Goal: Contribute content

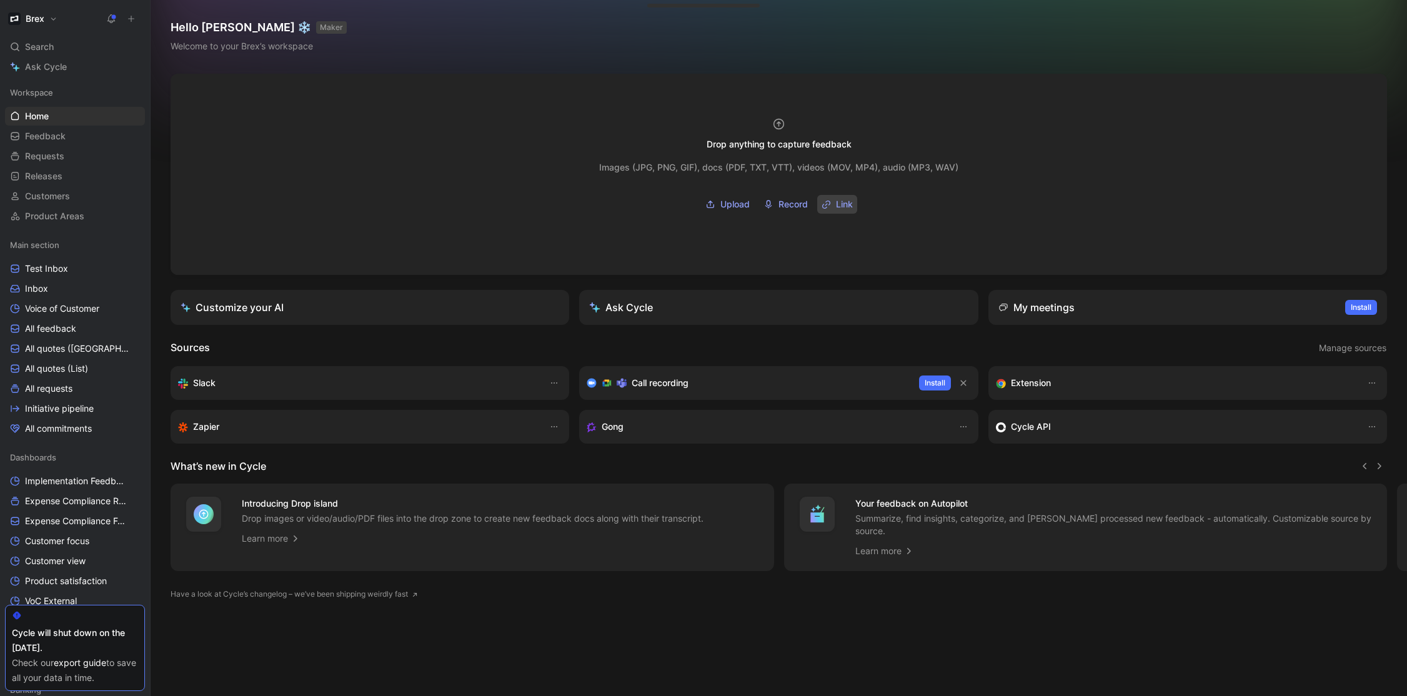
click at [847, 209] on span "Link" at bounding box center [844, 204] width 17 height 15
type input "[URL][DOMAIN_NAME]"
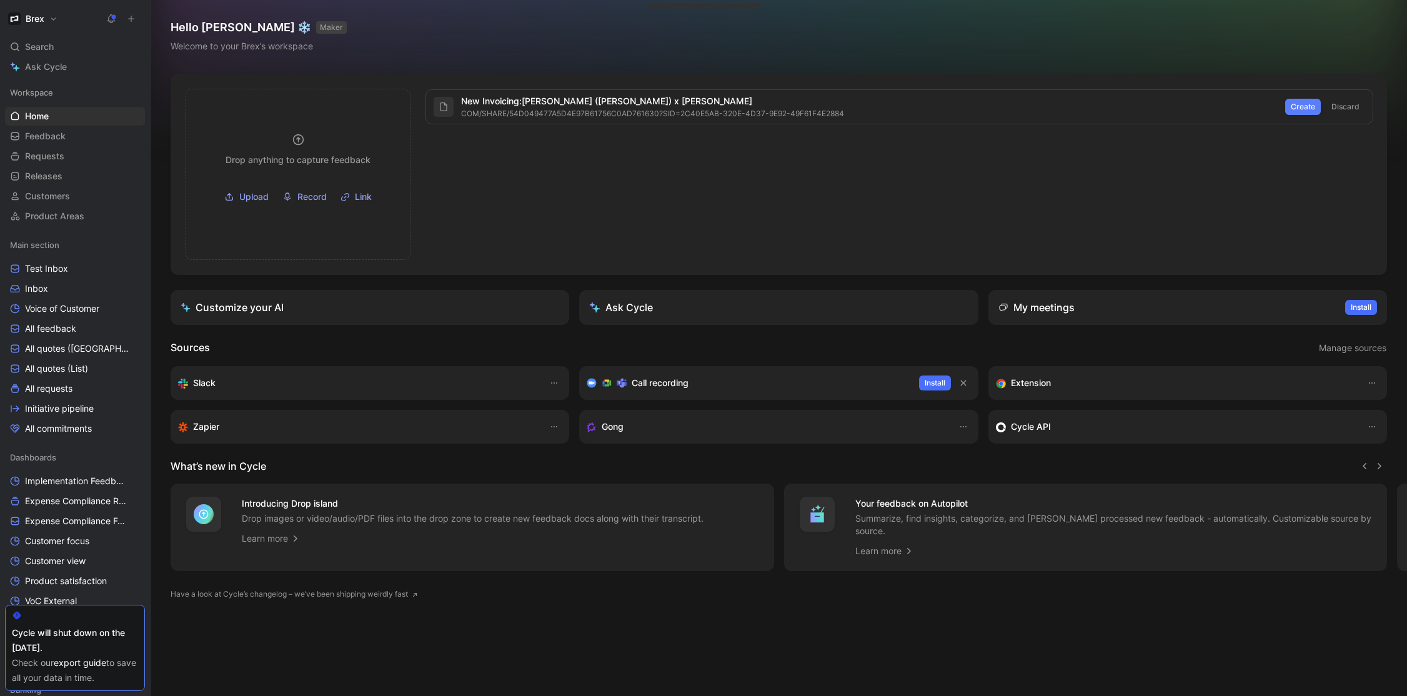
click at [1296, 106] on span "Create" at bounding box center [1303, 107] width 24 height 12
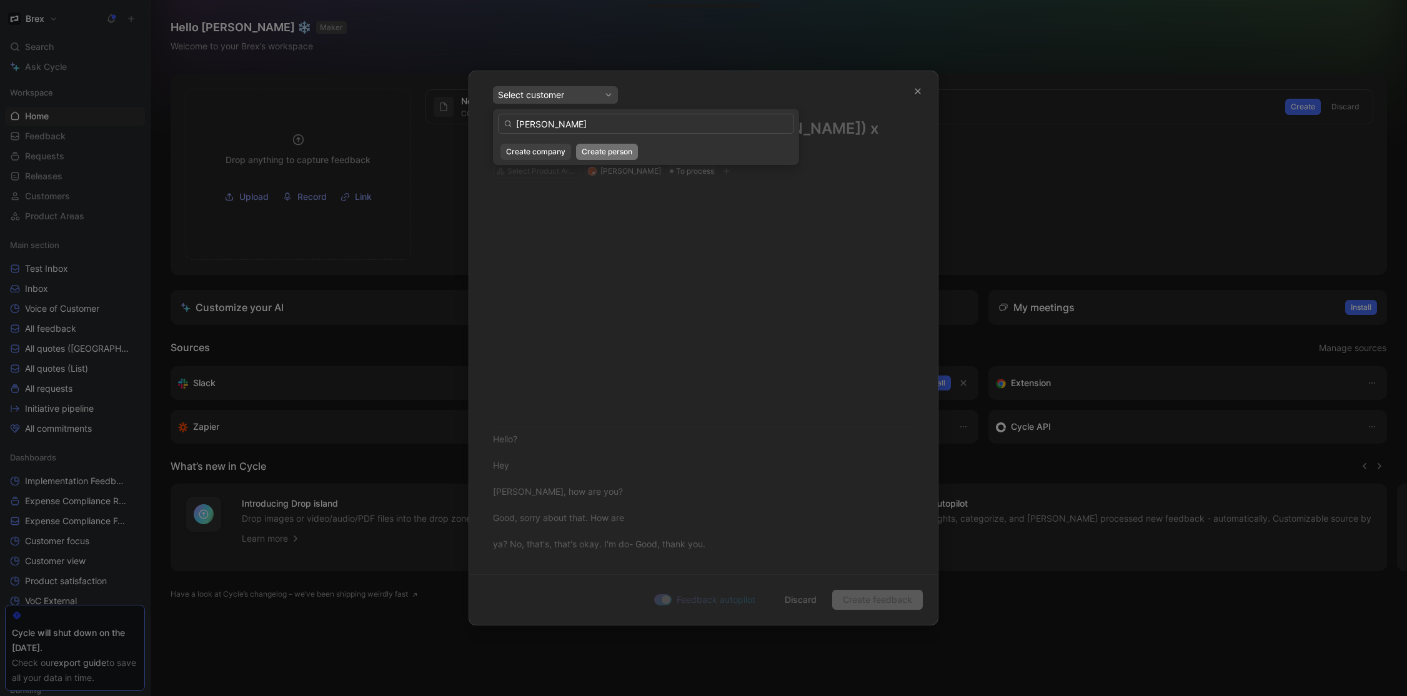
type input "[PERSON_NAME]"
click at [615, 156] on span "Create person" at bounding box center [607, 152] width 51 height 12
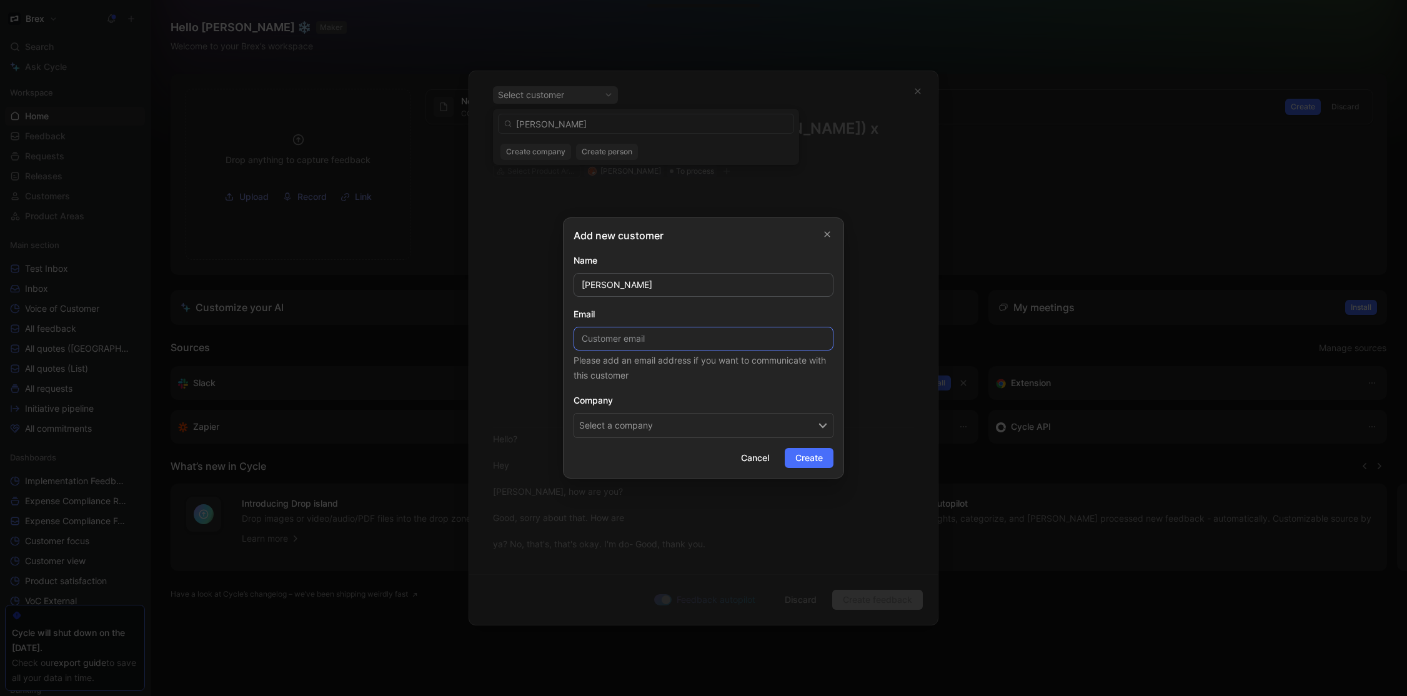
click at [706, 341] on input at bounding box center [704, 339] width 260 height 24
paste input "[PERSON_NAME][EMAIL_ADDRESS][DOMAIN_NAME]"
type input "[PERSON_NAME][EMAIL_ADDRESS][DOMAIN_NAME]"
click at [695, 432] on button "Select a company" at bounding box center [704, 425] width 260 height 25
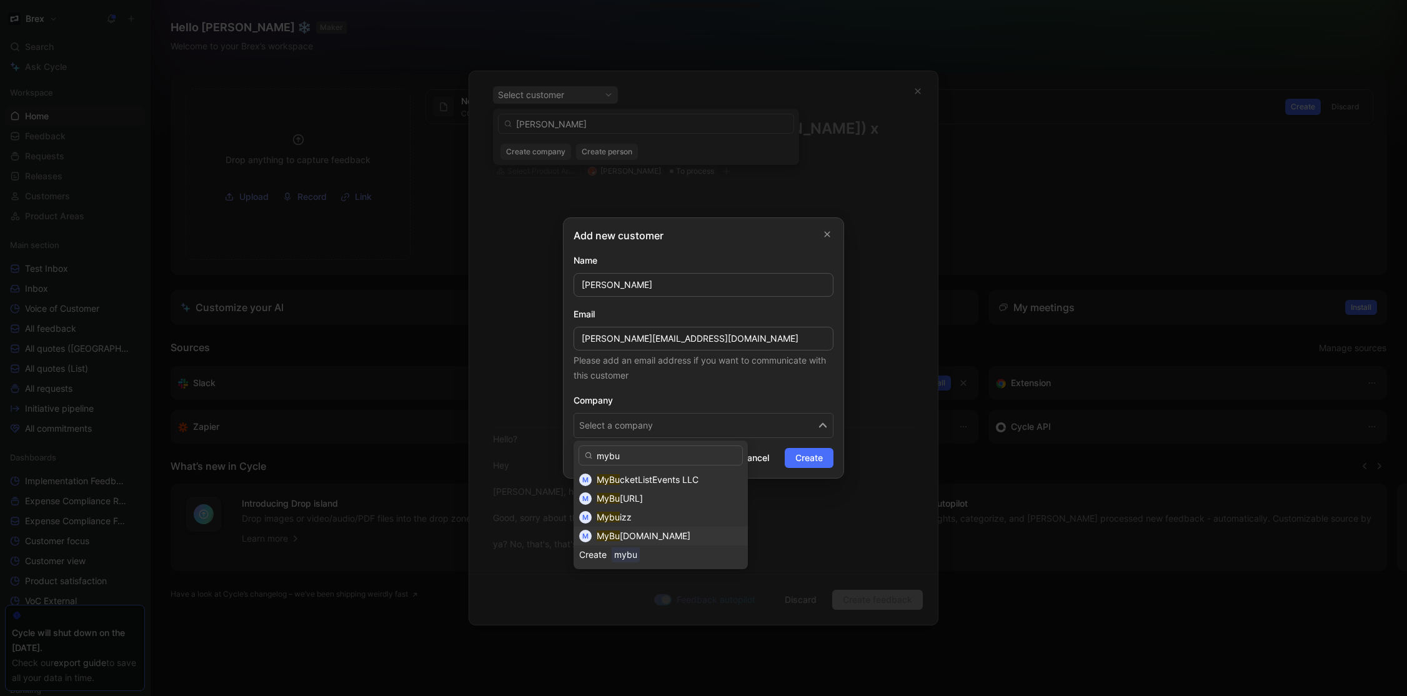
type input "mybu"
click at [691, 537] on div "MyBu [DOMAIN_NAME]" at bounding box center [670, 536] width 146 height 15
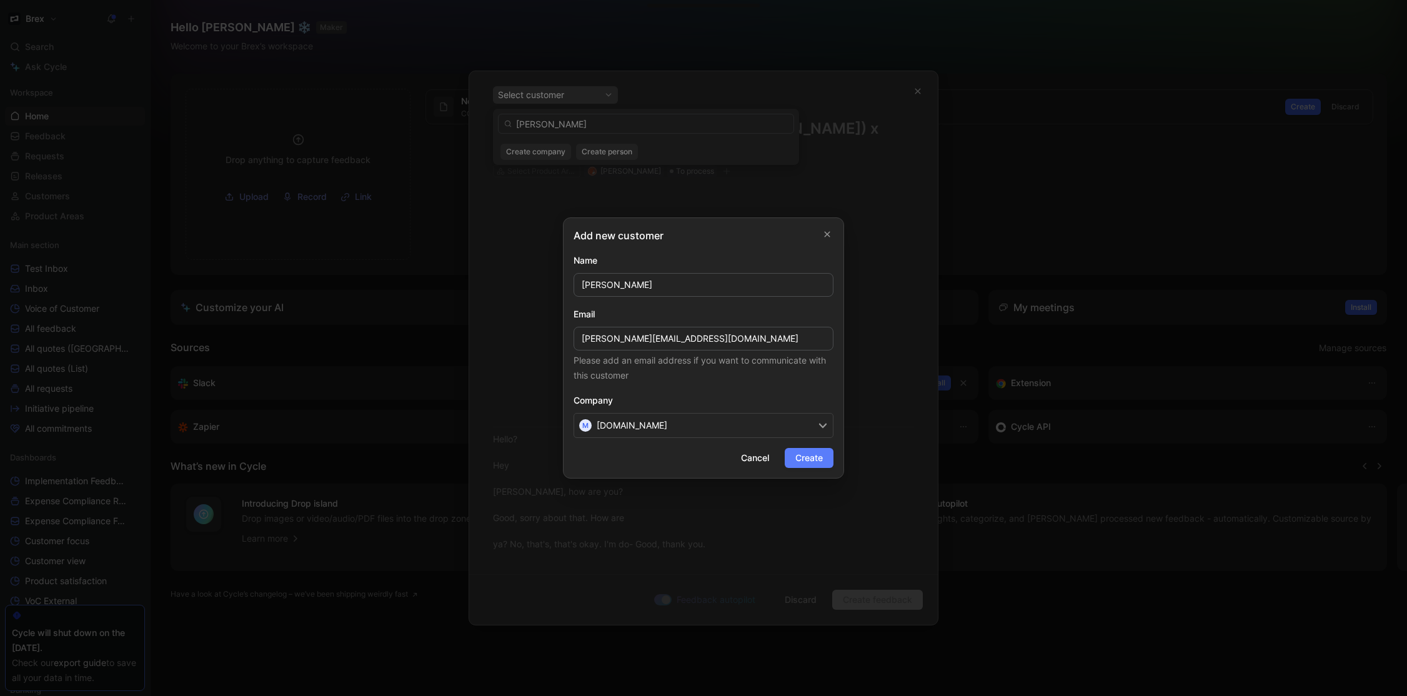
click at [800, 462] on span "Create" at bounding box center [808, 457] width 27 height 15
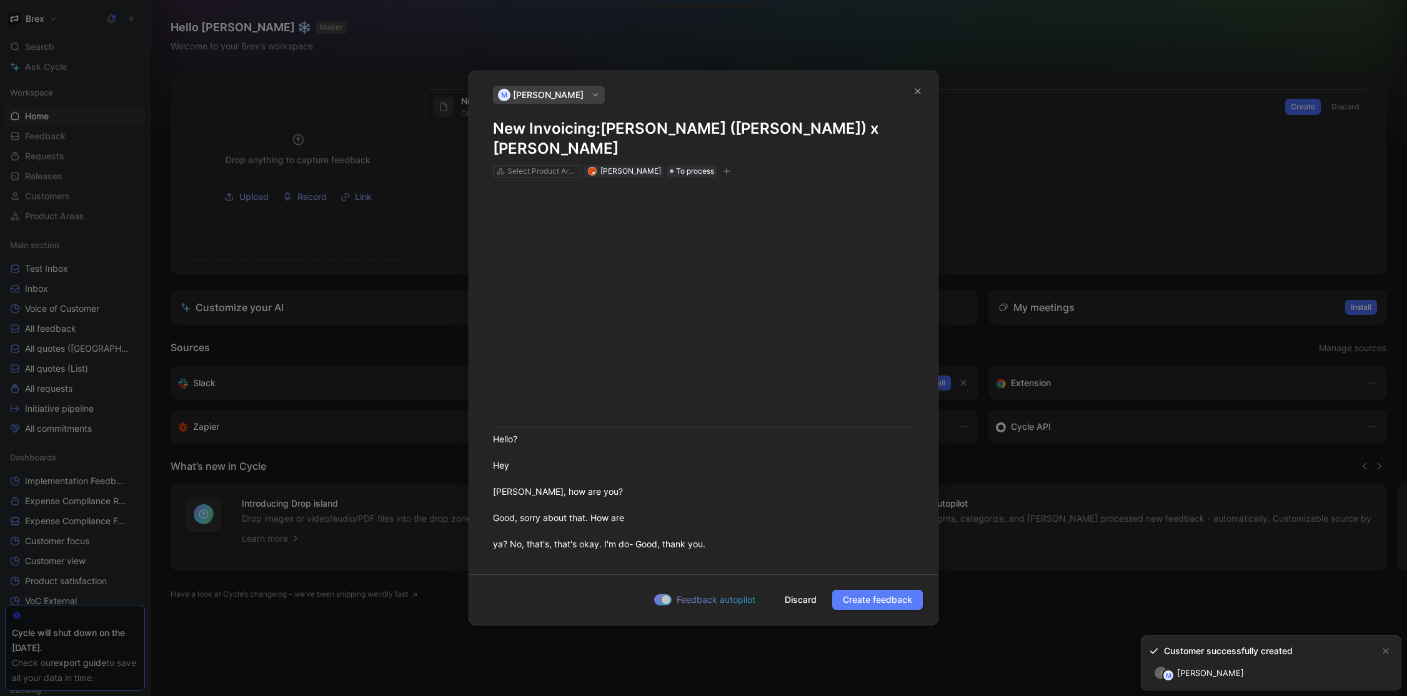
click at [893, 602] on span "Create feedback" at bounding box center [877, 599] width 69 height 15
